Goal: Task Accomplishment & Management: Complete application form

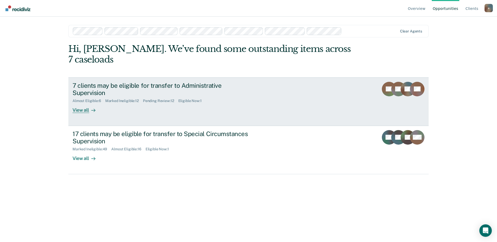
click at [189, 99] on div "Eligible Now : 1" at bounding box center [192, 101] width 28 height 4
click at [192, 99] on div "Eligible Now : 1" at bounding box center [192, 101] width 28 height 4
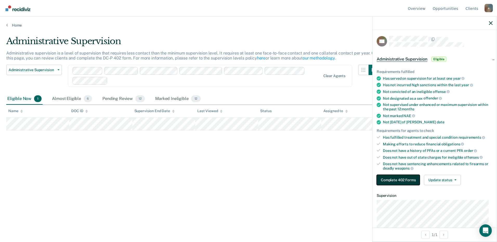
click at [412, 180] on button "Complete 402 Forms" at bounding box center [398, 180] width 43 height 10
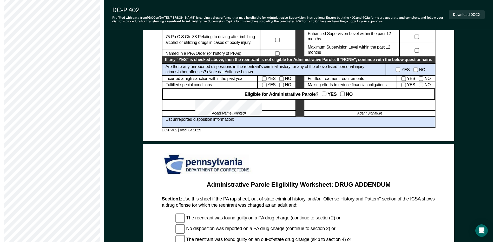
scroll to position [312, 0]
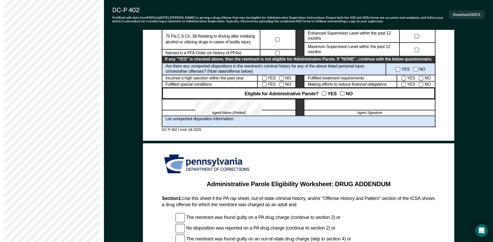
click at [285, 125] on div "List unreported disposition information:" at bounding box center [299, 121] width 274 height 11
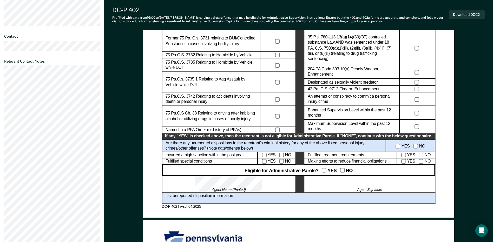
scroll to position [286, 0]
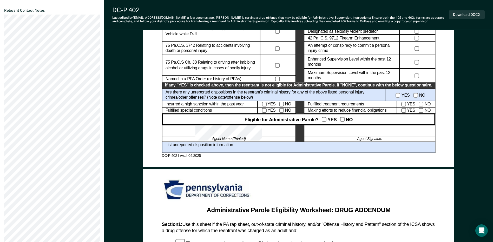
click at [264, 148] on div "List unreported disposition information:" at bounding box center [299, 147] width 274 height 11
click at [474, 15] on button "Download DOCX" at bounding box center [467, 14] width 36 height 9
